Goal: Browse casually: Explore the website without a specific task or goal

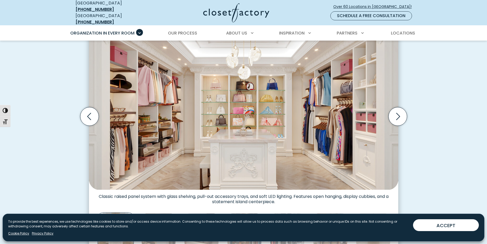
scroll to position [184, 0]
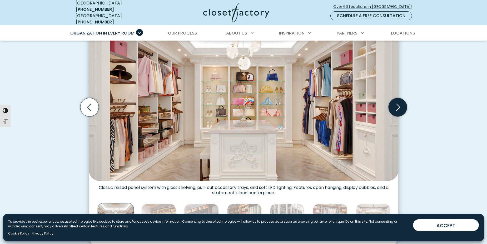
click at [398, 106] on icon "Next slide" at bounding box center [398, 107] width 18 height 18
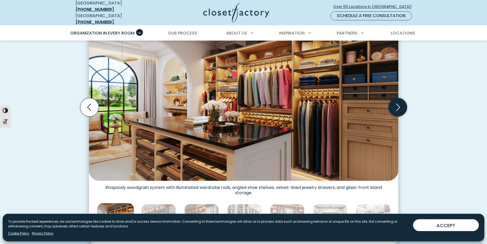
click at [398, 106] on icon "Next slide" at bounding box center [398, 107] width 18 height 18
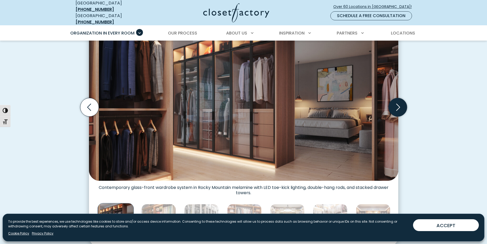
click at [398, 106] on icon "Next slide" at bounding box center [398, 107] width 18 height 18
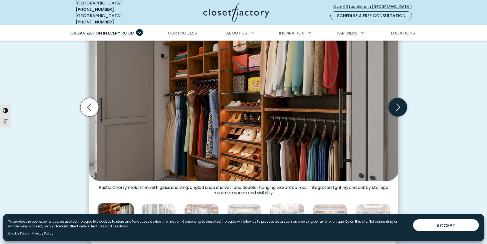
click at [398, 106] on icon "Next slide" at bounding box center [398, 107] width 18 height 18
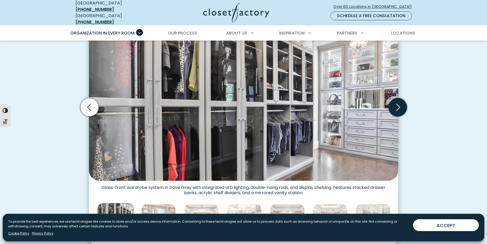
click at [398, 106] on icon "Next slide" at bounding box center [398, 107] width 18 height 18
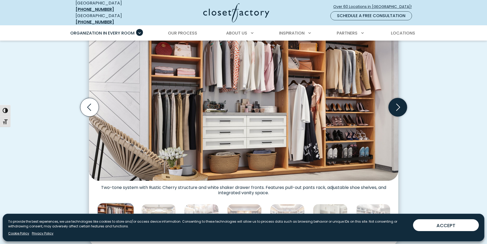
click at [398, 106] on icon "Next slide" at bounding box center [398, 107] width 18 height 18
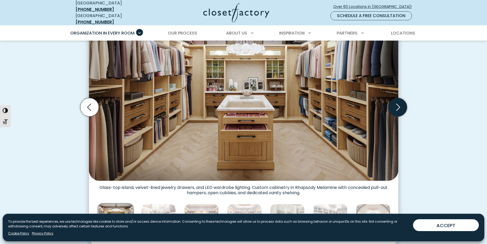
click at [398, 106] on icon "Next slide" at bounding box center [398, 107] width 18 height 18
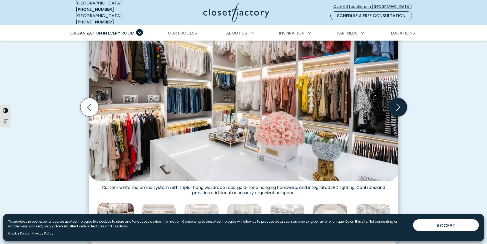
click at [398, 106] on icon "Next slide" at bounding box center [398, 107] width 18 height 18
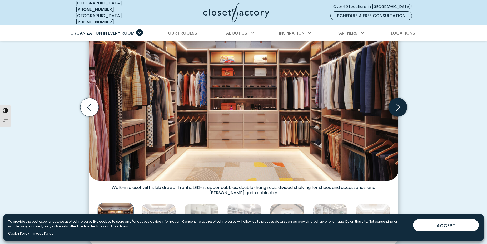
click at [398, 106] on icon "Next slide" at bounding box center [398, 107] width 18 height 18
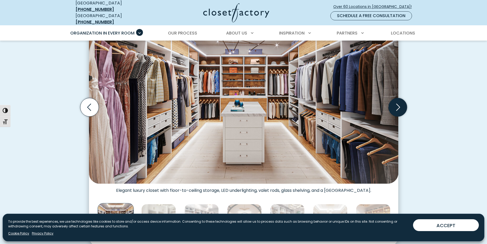
click at [398, 106] on icon "Next slide" at bounding box center [398, 107] width 18 height 18
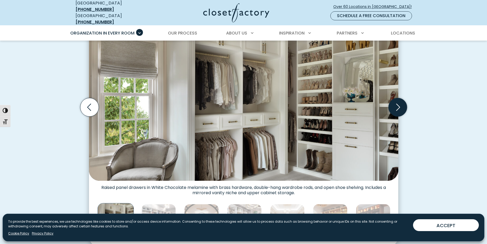
click at [398, 106] on icon "Next slide" at bounding box center [398, 107] width 18 height 18
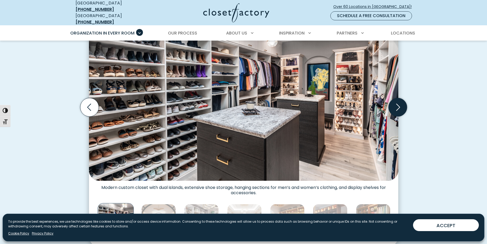
click at [398, 106] on icon "Next slide" at bounding box center [398, 107] width 18 height 18
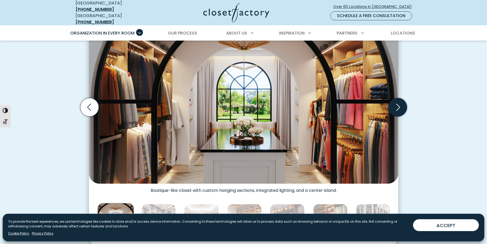
click at [398, 106] on icon "Next slide" at bounding box center [398, 107] width 18 height 18
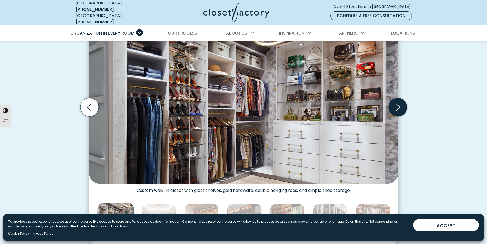
click at [398, 106] on icon "Next slide" at bounding box center [398, 107] width 18 height 18
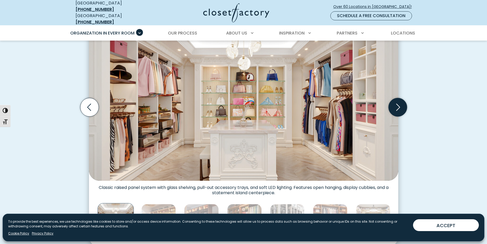
click at [398, 106] on icon "Next slide" at bounding box center [398, 107] width 18 height 18
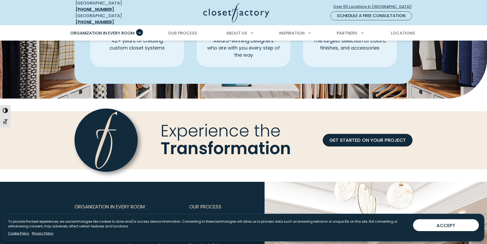
scroll to position [1580, 0]
